Goal: Communication & Community: Answer question/provide support

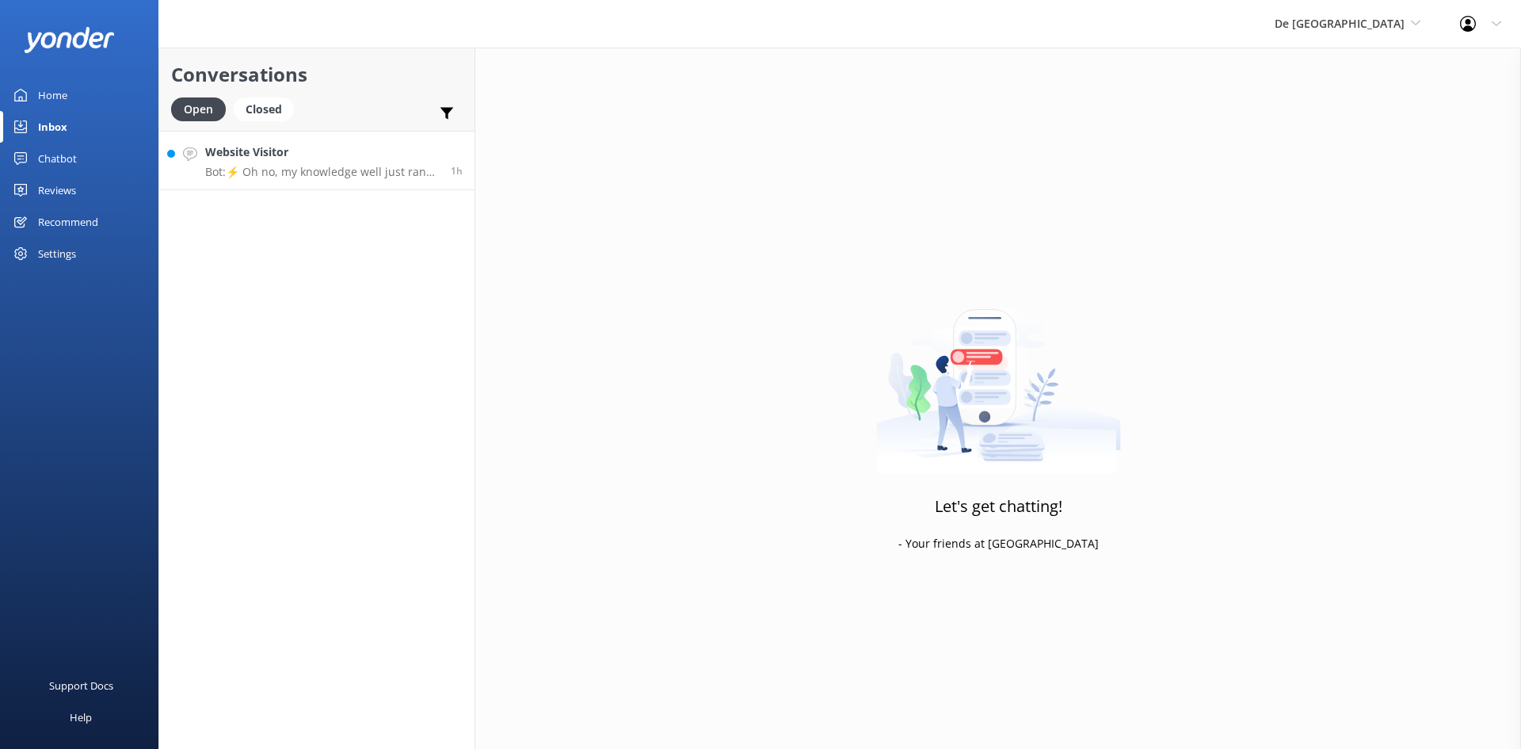
click at [223, 155] on h4 "Website Visitor" at bounding box center [322, 151] width 234 height 17
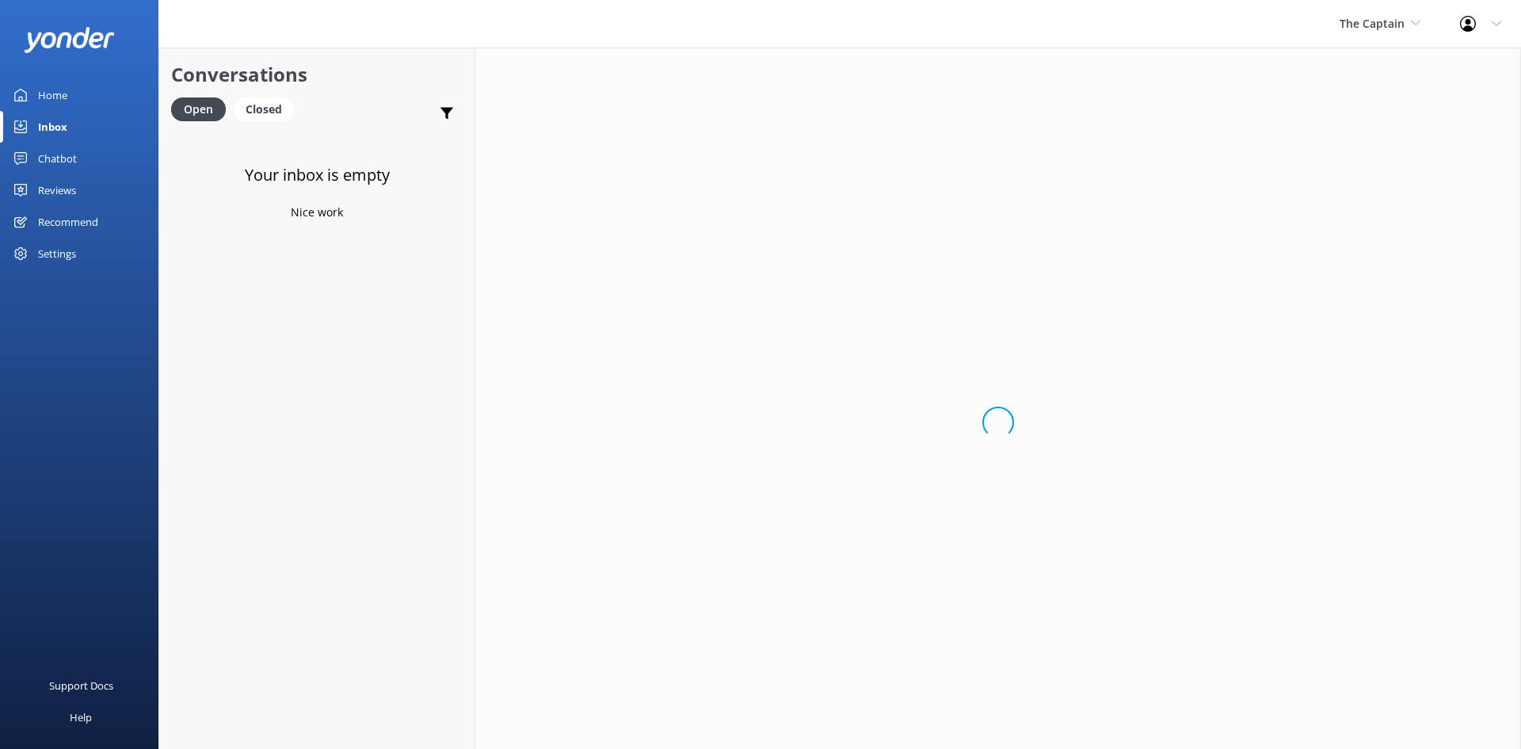
click at [57, 91] on div "Home" at bounding box center [52, 95] width 29 height 32
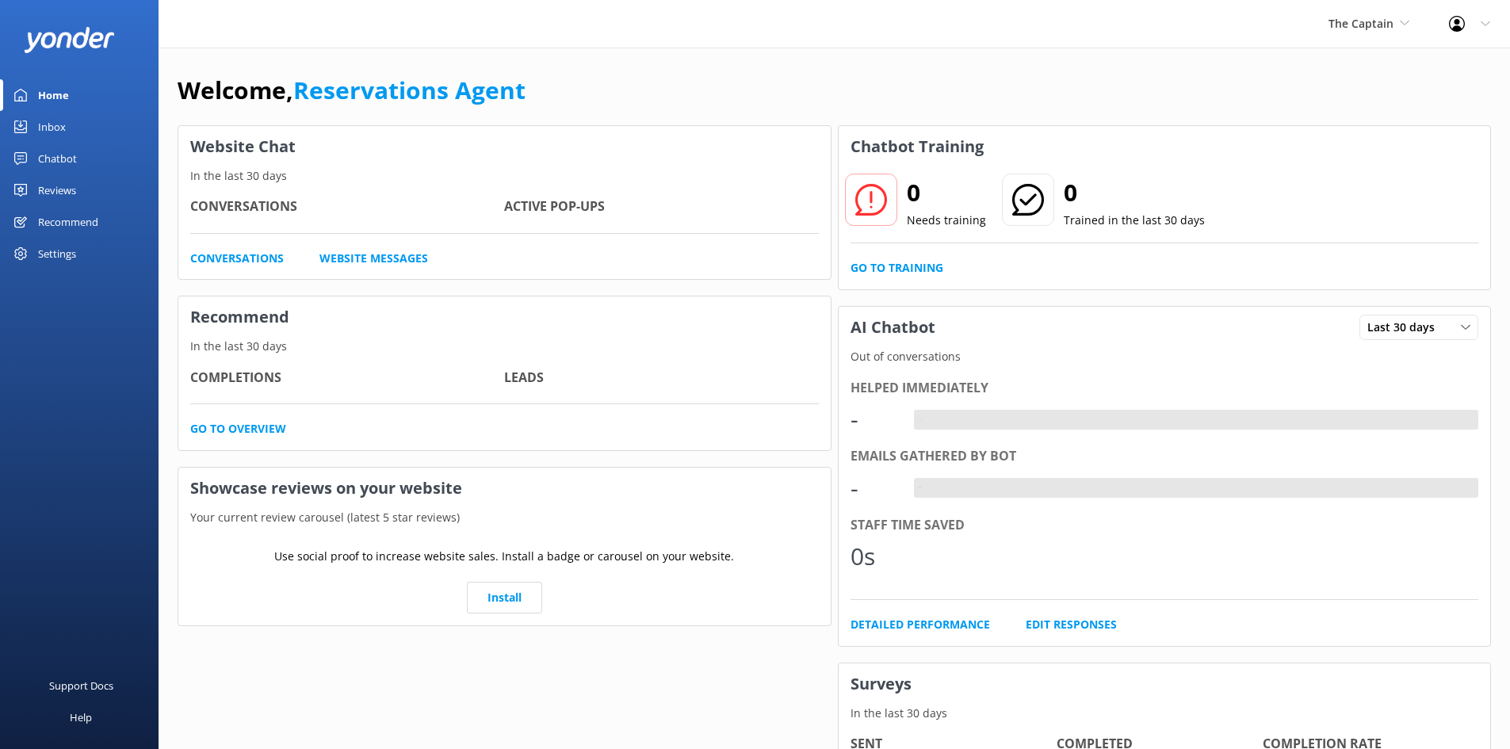
click at [48, 126] on div "Inbox" at bounding box center [52, 127] width 28 height 32
